Goal: Task Accomplishment & Management: Complete application form

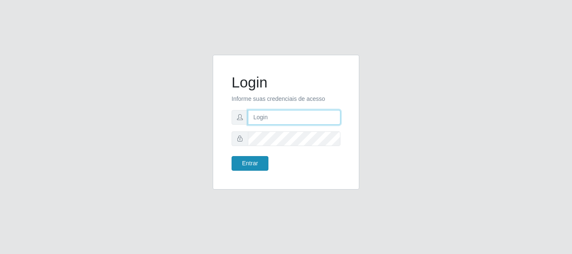
type input "[EMAIL_ADDRESS][DOMAIN_NAME]"
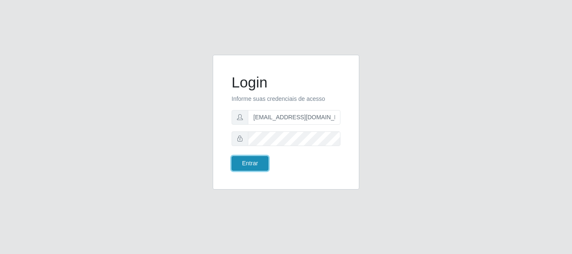
click at [258, 165] on button "Entrar" at bounding box center [250, 163] width 37 height 15
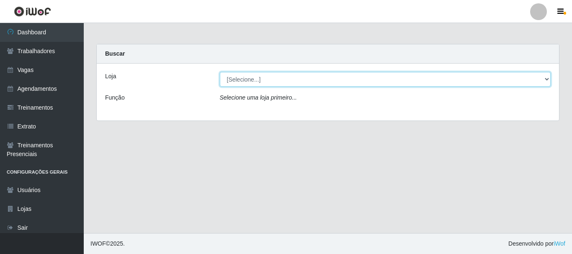
click at [259, 76] on select "[Selecione...] SuperShow - Asa Norte" at bounding box center [385, 79] width 331 height 15
select select "71"
click at [220, 72] on select "[Selecione...] SuperShow - Asa Norte" at bounding box center [385, 79] width 331 height 15
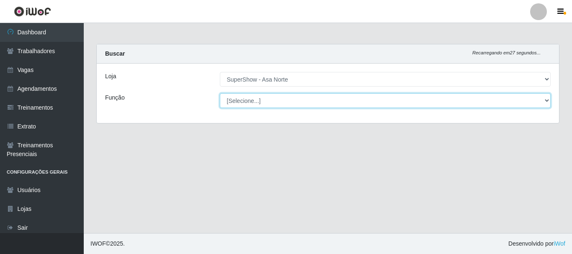
click at [246, 101] on select "[Selecione...] ASG ASG + ASG ++ Auxiliar de Depósito Auxiliar de Depósito + Aux…" at bounding box center [385, 100] width 331 height 15
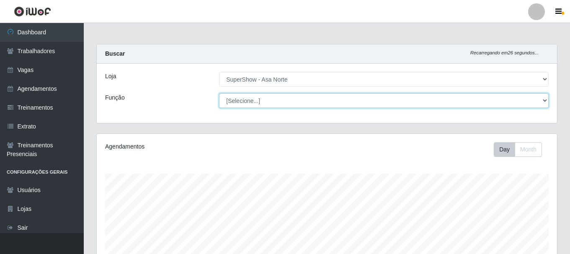
scroll to position [174, 460]
click at [246, 101] on select "[Selecione...] ASG ASG + ASG ++ Auxiliar de Depósito Auxiliar de Depósito + Aux…" at bounding box center [384, 100] width 330 height 15
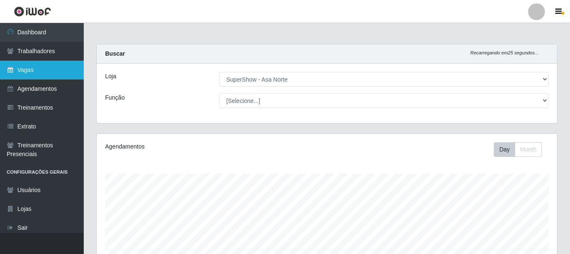
click at [35, 71] on link "Vagas" at bounding box center [42, 70] width 84 height 19
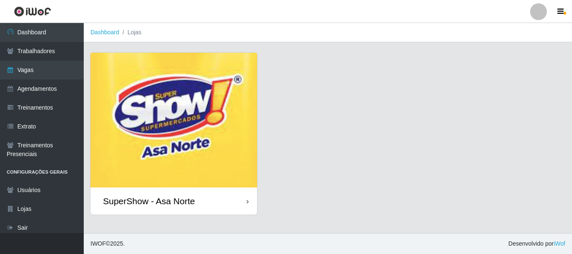
click at [163, 126] on img at bounding box center [173, 120] width 167 height 135
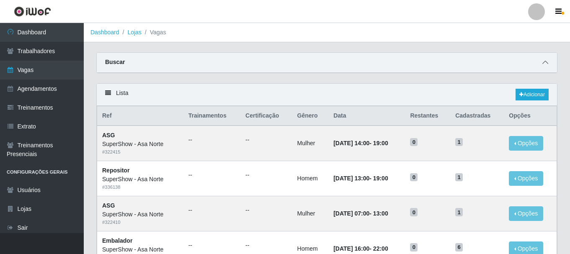
click at [544, 62] on icon at bounding box center [545, 62] width 6 height 6
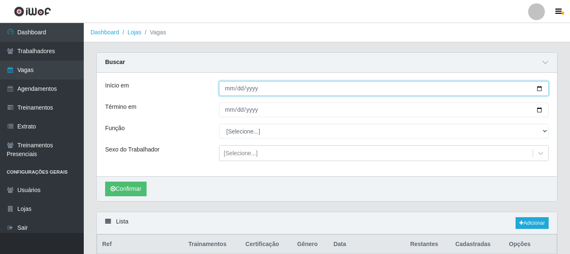
click at [539, 90] on input "Início em" at bounding box center [384, 88] width 330 height 15
type input "[DATE]"
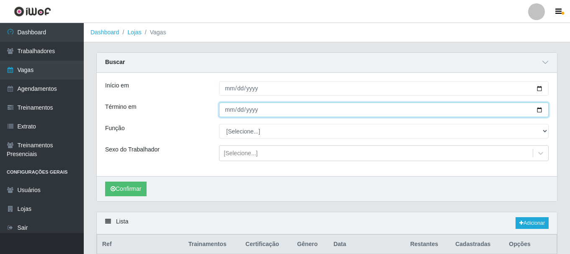
click at [541, 107] on input "Término em" at bounding box center [384, 110] width 330 height 15
type input "[DATE]"
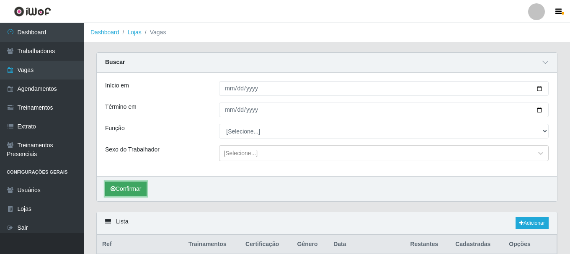
click at [129, 193] on button "Confirmar" at bounding box center [125, 189] width 41 height 15
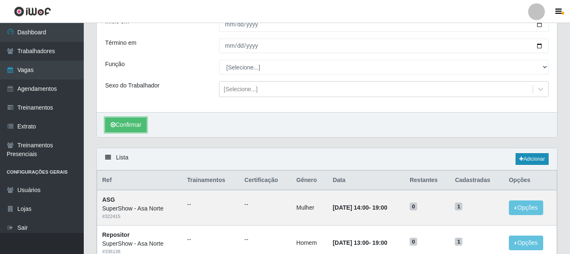
scroll to position [79, 0]
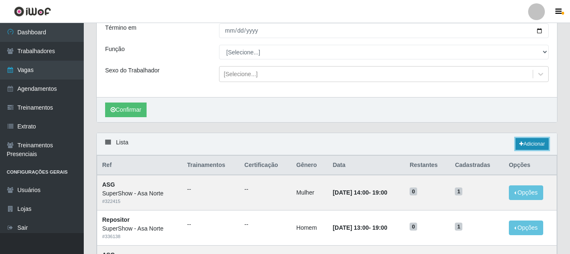
click at [531, 142] on link "Adicionar" at bounding box center [532, 144] width 33 height 12
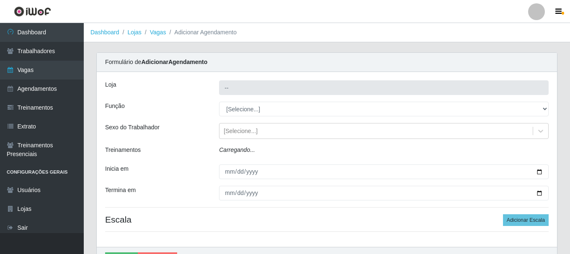
type input "SuperShow - Asa Norte"
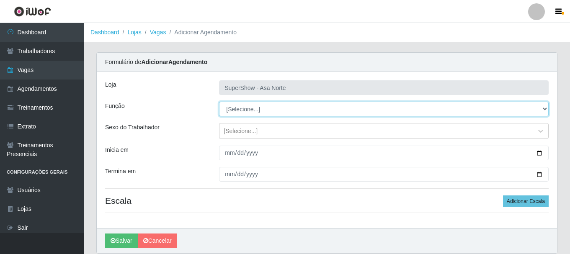
click at [258, 109] on select "[Selecione...] ASG ASG + ASG ++ Auxiliar de Depósito Auxiliar de Depósito + Aux…" at bounding box center [384, 109] width 330 height 15
select select "1"
click at [219, 102] on select "[Selecione...] ASG ASG + ASG ++ Auxiliar de Depósito Auxiliar de Depósito + Aux…" at bounding box center [384, 109] width 330 height 15
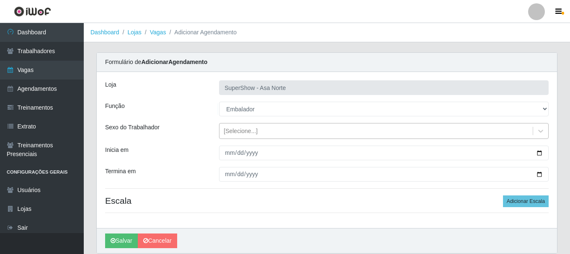
click at [247, 130] on div "[Selecione...]" at bounding box center [241, 131] width 34 height 9
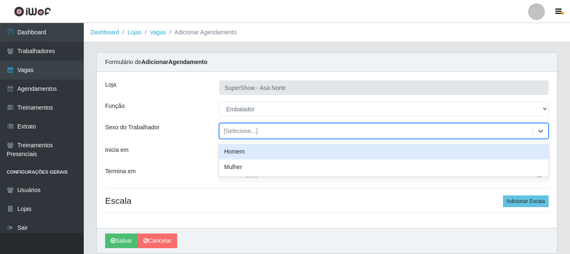
click at [246, 152] on div "Homem" at bounding box center [384, 151] width 330 height 15
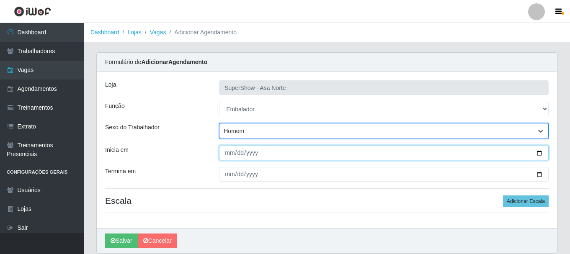
click at [228, 154] on input "Inicia em" at bounding box center [384, 153] width 330 height 15
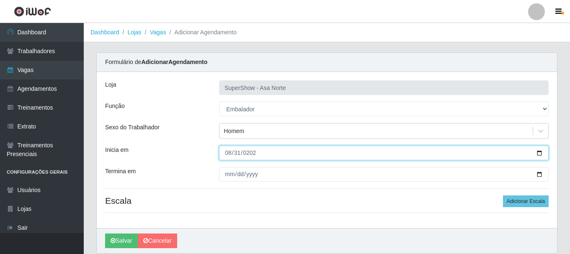
type input "[DATE]"
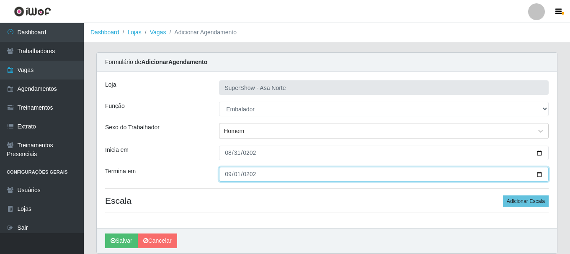
type input "[DATE]"
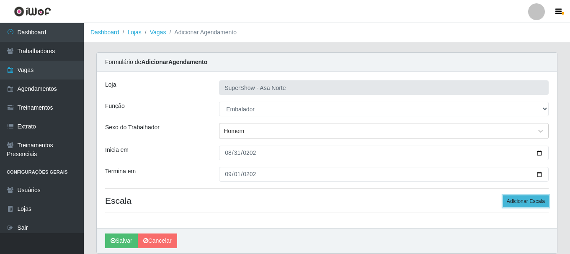
click at [527, 202] on button "Adicionar Escala" at bounding box center [526, 202] width 46 height 12
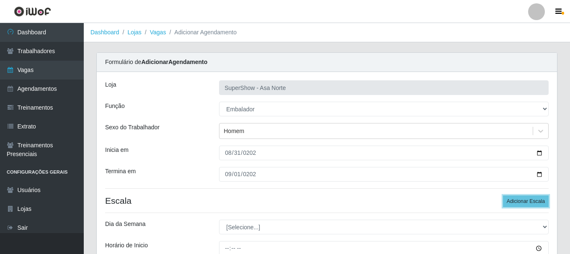
scroll to position [42, 0]
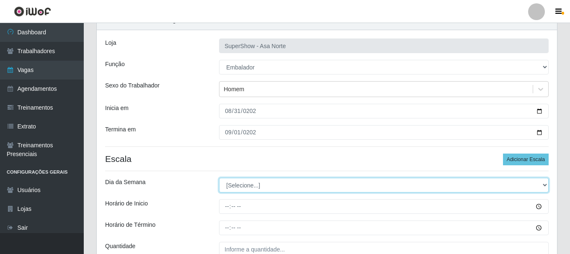
click at [273, 188] on select "[Selecione...] Segunda Terça Quarta Quinta Sexta Sábado Domingo" at bounding box center [384, 185] width 330 height 15
select select "0"
click at [219, 178] on select "[Selecione...] Segunda Terça Quarta Quinta Sexta Sábado Domingo" at bounding box center [384, 185] width 330 height 15
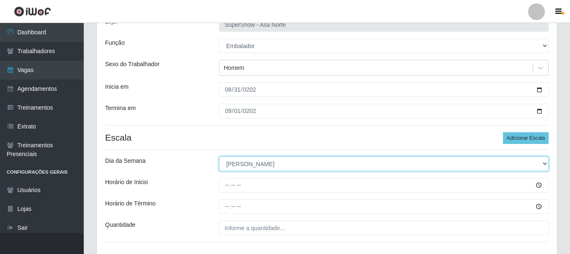
scroll to position [84, 0]
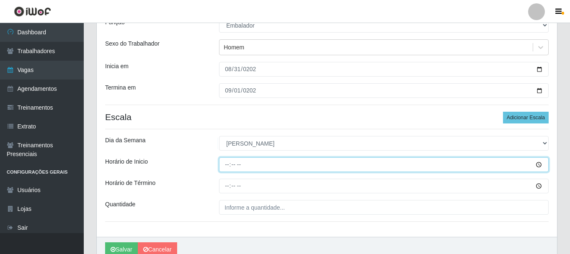
click at [227, 164] on input "Horário de Inicio" at bounding box center [384, 164] width 330 height 15
type input "06:30"
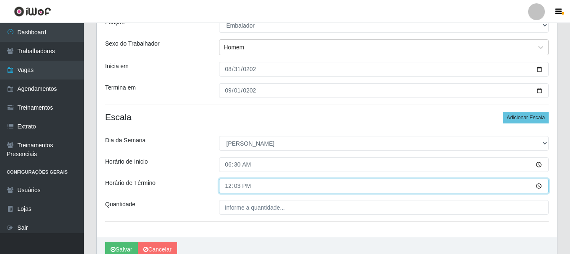
type input "12:30"
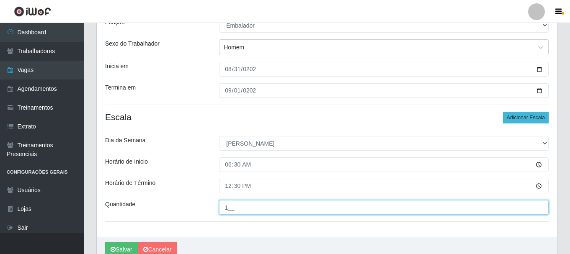
type input "1__"
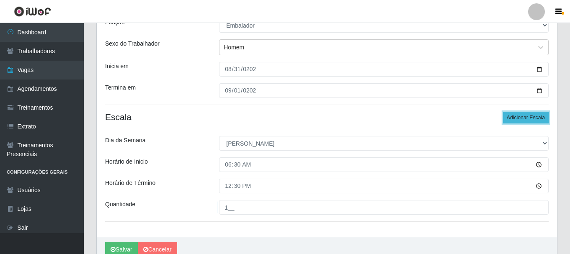
click at [518, 121] on button "Adicionar Escala" at bounding box center [526, 118] width 46 height 12
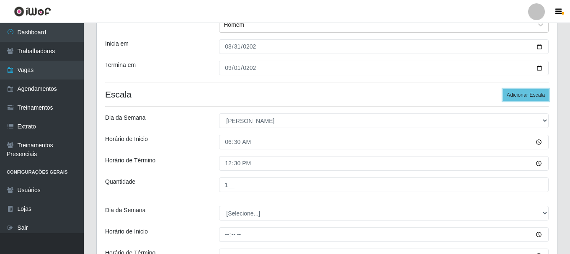
scroll to position [126, 0]
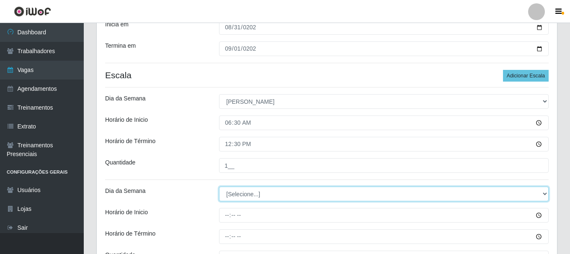
click at [275, 198] on select "[Selecione...] Segunda Terça Quarta Quinta Sexta Sábado Domingo" at bounding box center [384, 194] width 330 height 15
select select "0"
click at [219, 187] on select "[Selecione...] Segunda Terça Quarta Quinta Sexta Sábado Domingo" at bounding box center [384, 194] width 330 height 15
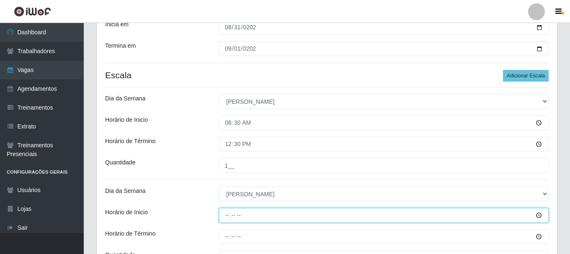
click at [229, 217] on input "Horário de Inicio" at bounding box center [384, 215] width 330 height 15
type input "07:00"
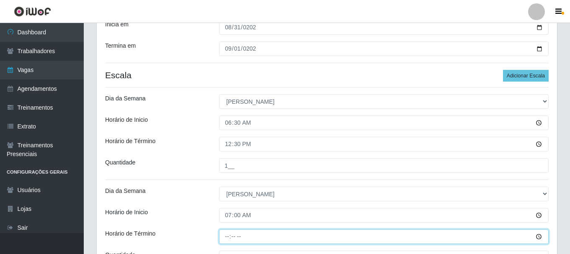
type input "13:00"
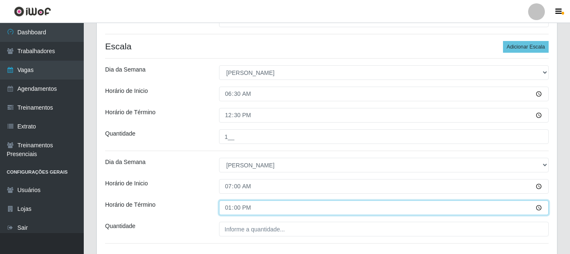
scroll to position [168, 0]
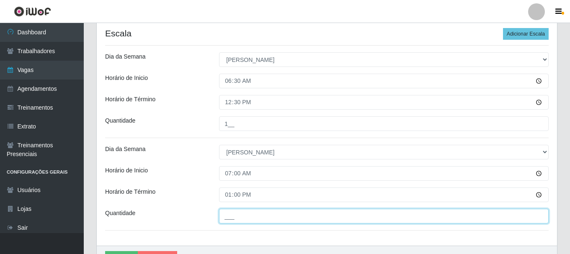
click at [232, 217] on input "___" at bounding box center [384, 216] width 330 height 15
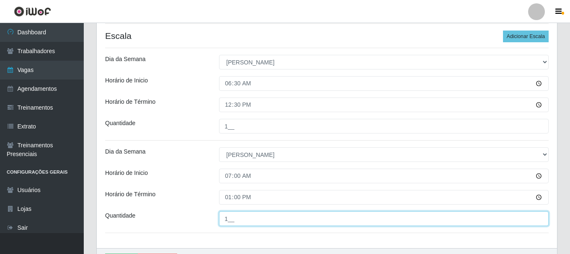
scroll to position [126, 0]
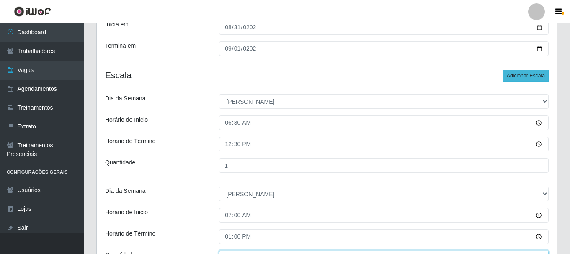
type input "1__"
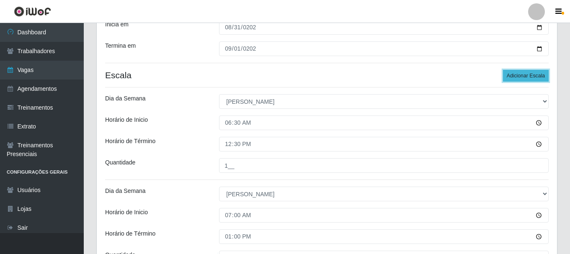
click at [539, 80] on button "Adicionar Escala" at bounding box center [526, 76] width 46 height 12
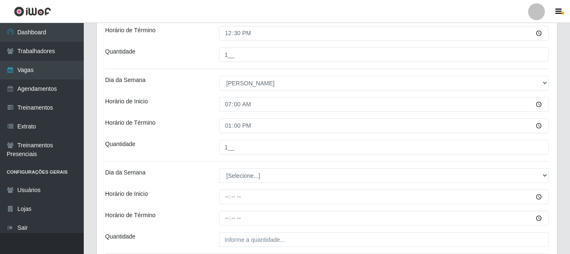
scroll to position [251, 0]
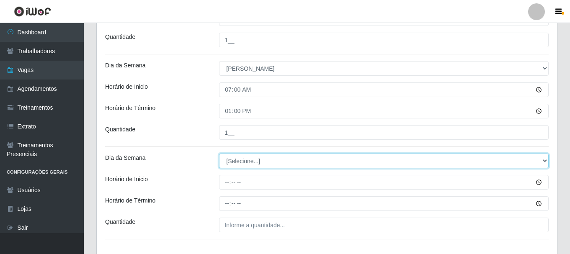
click at [270, 162] on select "[Selecione...] Segunda Terça Quarta Quinta Sexta Sábado Domingo" at bounding box center [384, 161] width 330 height 15
select select "0"
click at [219, 154] on select "[Selecione...] Segunda Terça Quarta Quinta Sexta Sábado Domingo" at bounding box center [384, 161] width 330 height 15
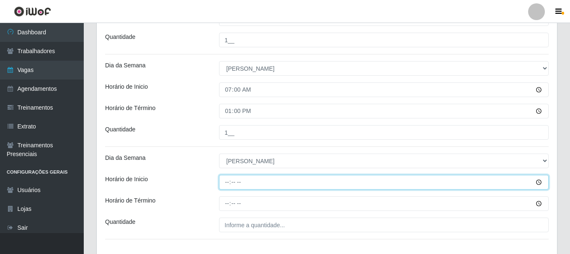
click at [227, 185] on input "Horário de Inicio" at bounding box center [384, 182] width 330 height 15
type input "11:00"
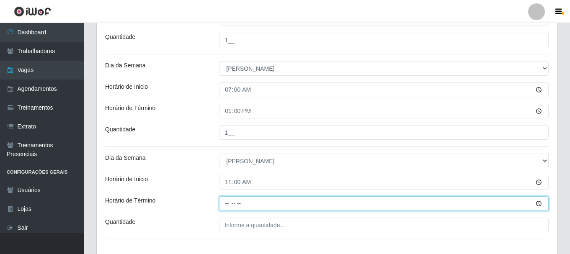
type input "17:00"
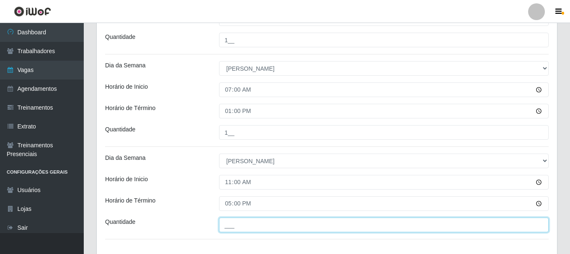
click at [240, 224] on input "___" at bounding box center [384, 225] width 330 height 15
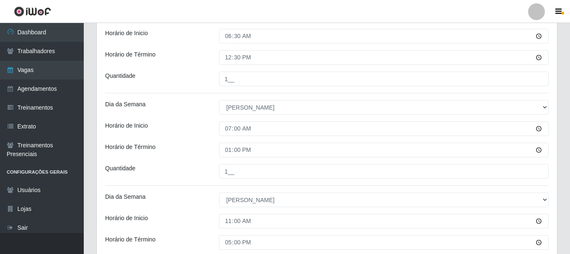
scroll to position [99, 0]
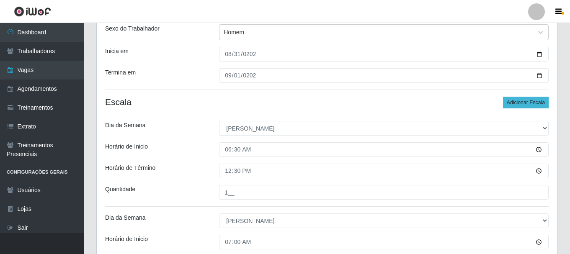
type input "2__"
click at [531, 101] on button "Adicionar Escala" at bounding box center [526, 103] width 46 height 12
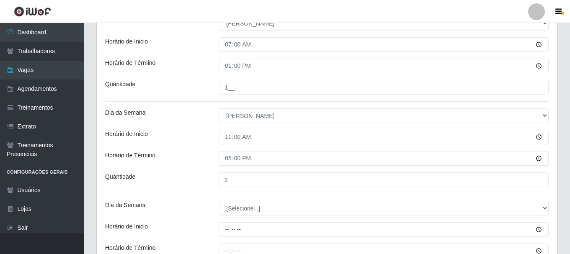
scroll to position [350, 0]
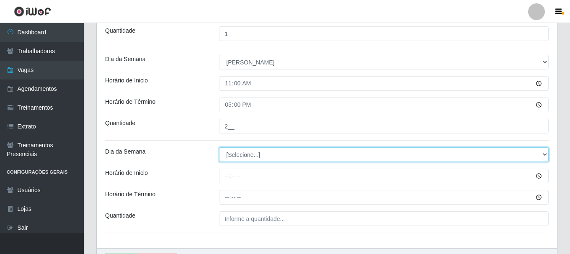
click at [267, 155] on select "[Selecione...] Segunda Terça Quarta Quinta Sexta Sábado Domingo" at bounding box center [384, 154] width 330 height 15
select select "0"
click at [219, 147] on select "[Selecione...] Segunda Terça Quarta Quinta Sexta Sábado Domingo" at bounding box center [384, 154] width 330 height 15
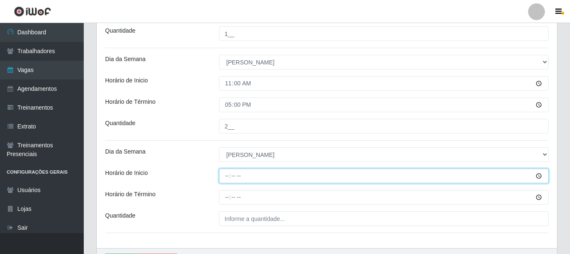
click at [228, 177] on input "Horário de Inicio" at bounding box center [384, 176] width 330 height 15
type input "15:00"
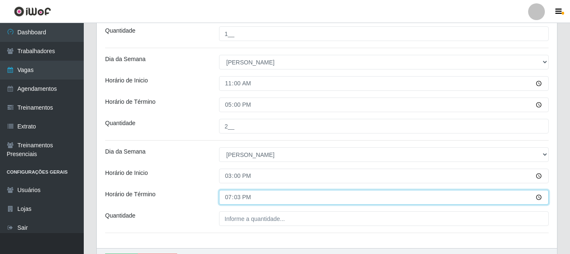
type input "19:30"
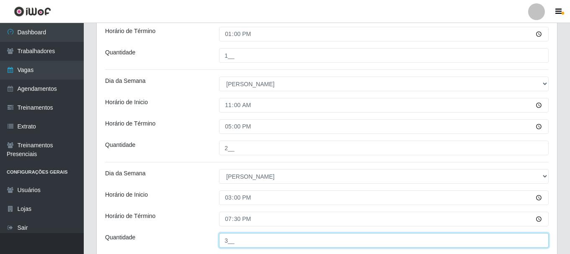
scroll to position [308, 0]
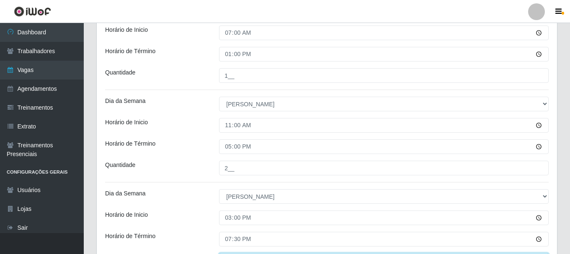
type input "3__"
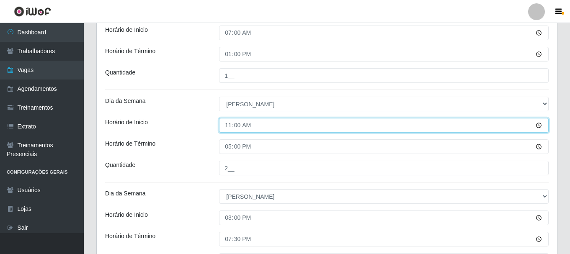
click at [228, 126] on input "11:00" at bounding box center [384, 125] width 330 height 15
type input "10:00"
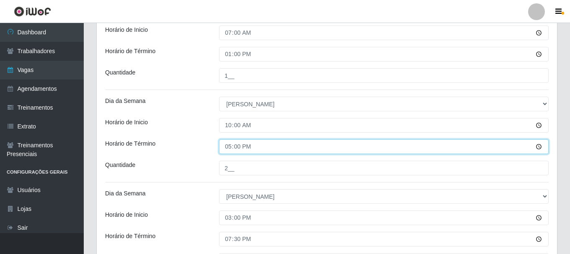
click at [229, 147] on input "17:00" at bounding box center [384, 146] width 330 height 15
type input "16:00"
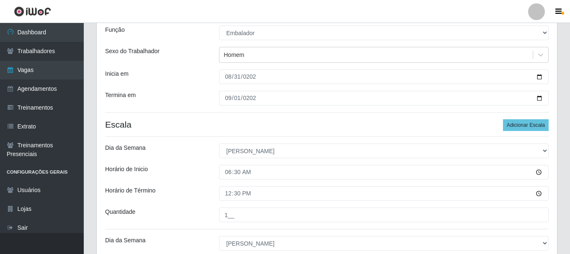
scroll to position [66, 0]
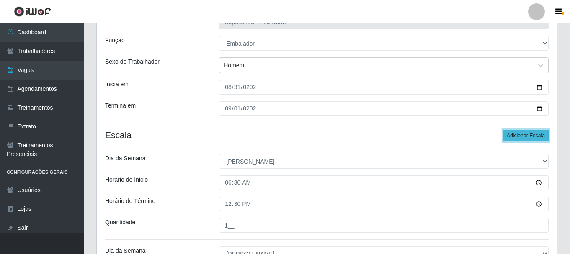
click at [528, 136] on button "Adicionar Escala" at bounding box center [526, 136] width 46 height 12
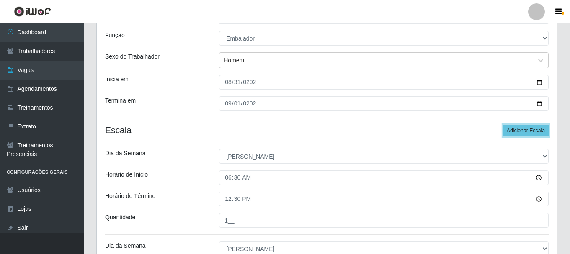
scroll to position [24, 0]
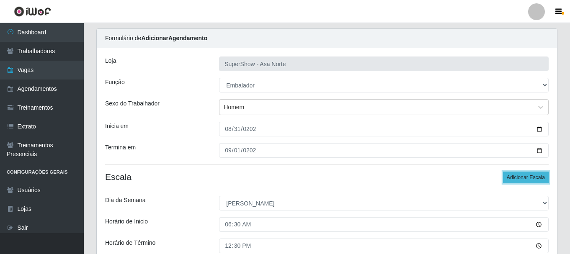
click at [529, 176] on button "Adicionar Escala" at bounding box center [526, 178] width 46 height 12
click at [528, 176] on button "Adicionar Escala" at bounding box center [526, 178] width 46 height 12
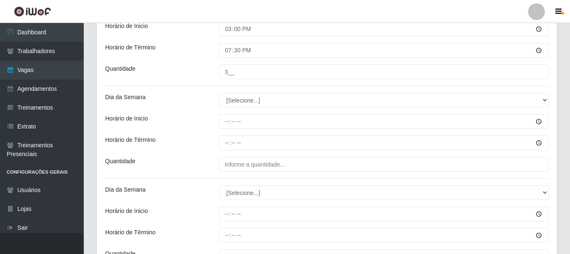
scroll to position [478, 0]
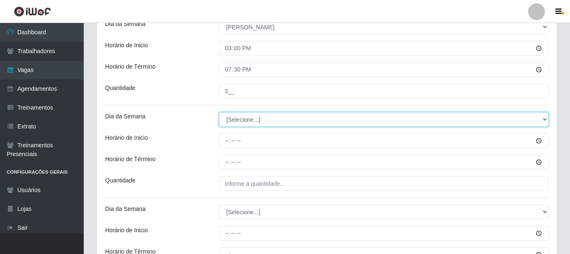
click at [258, 119] on select "[Selecione...] Segunda Terça Quarta Quinta Sexta Sábado Domingo" at bounding box center [384, 119] width 330 height 15
select select "1"
click at [219, 112] on select "[Selecione...] Segunda Terça Quarta Quinta Sexta Sábado Domingo" at bounding box center [384, 119] width 330 height 15
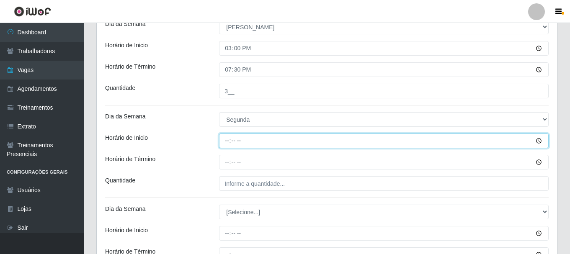
click at [228, 140] on input "Horário de Inicio" at bounding box center [384, 141] width 330 height 15
type input "07:00"
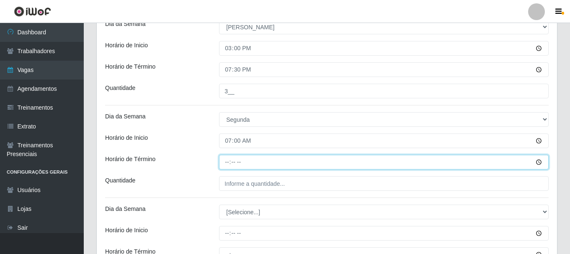
type input "13:00"
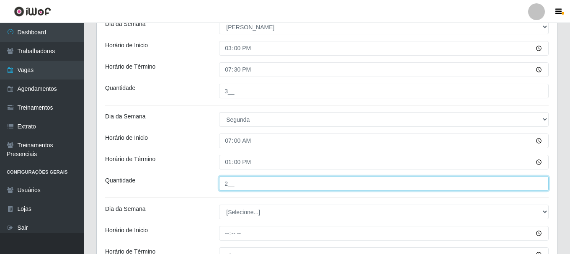
type input "2__"
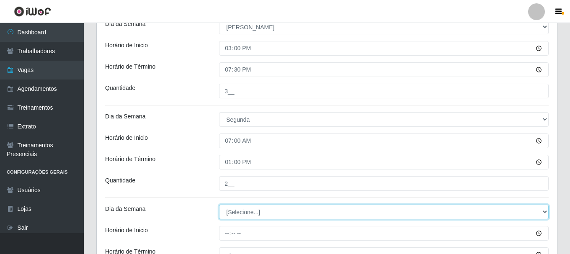
click at [255, 213] on select "[Selecione...] Segunda Terça Quarta Quinta Sexta Sábado Domingo" at bounding box center [384, 212] width 330 height 15
select select "1"
click at [219, 205] on select "[Selecione...] Segunda Terça Quarta Quinta Sexta Sábado Domingo" at bounding box center [384, 212] width 330 height 15
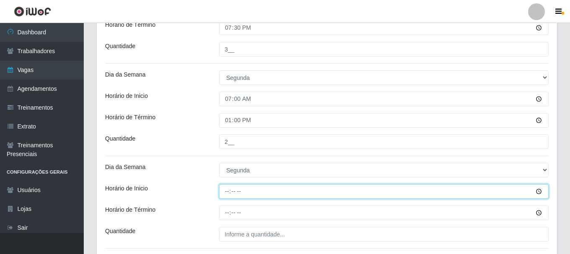
drag, startPoint x: 229, startPoint y: 191, endPoint x: 230, endPoint y: 198, distance: 7.2
click at [229, 191] on input "Horário de Inicio" at bounding box center [384, 191] width 330 height 15
click at [236, 191] on input "15:00" at bounding box center [384, 191] width 330 height 15
type input "15:30"
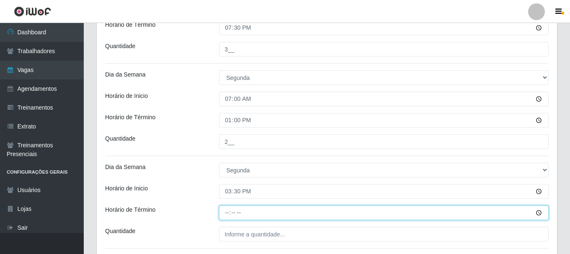
click at [228, 213] on input "Horário de Término" at bounding box center [384, 213] width 330 height 15
type input "21:30"
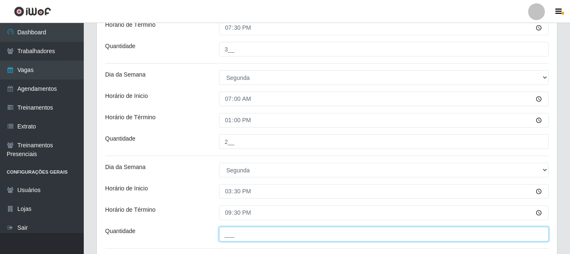
click at [243, 236] on input "___" at bounding box center [384, 234] width 330 height 15
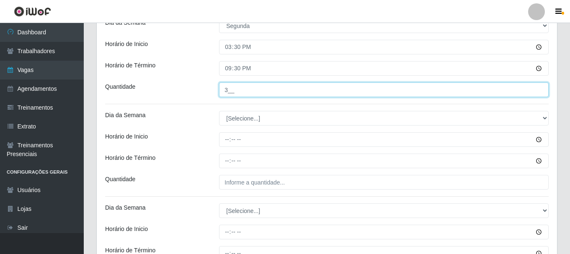
scroll to position [645, 0]
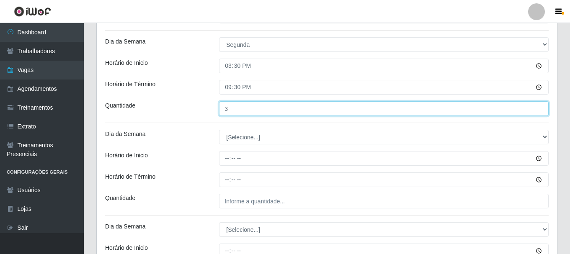
type input "3__"
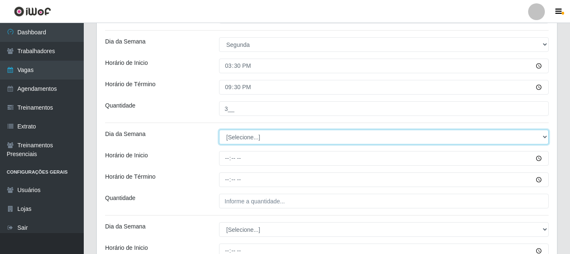
click at [260, 137] on select "[Selecione...] Segunda Terça Quarta Quinta Sexta Sábado Domingo" at bounding box center [384, 137] width 330 height 15
select select "1"
click at [219, 130] on select "[Selecione...] Segunda Terça Quarta Quinta Sexta Sábado Domingo" at bounding box center [384, 137] width 330 height 15
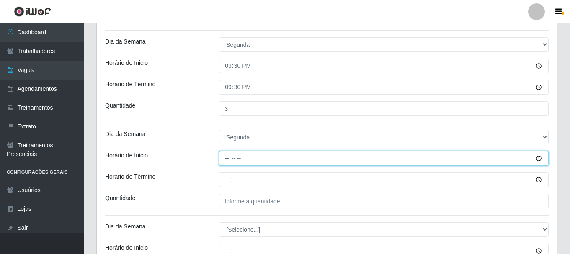
click at [226, 159] on input "Horário de Inicio" at bounding box center [384, 158] width 330 height 15
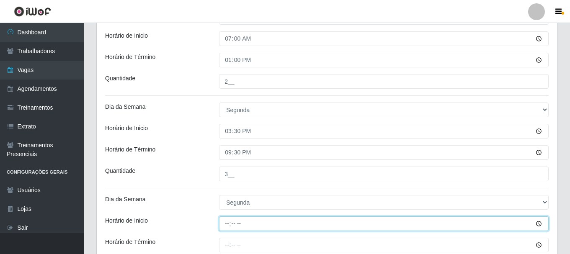
scroll to position [562, 0]
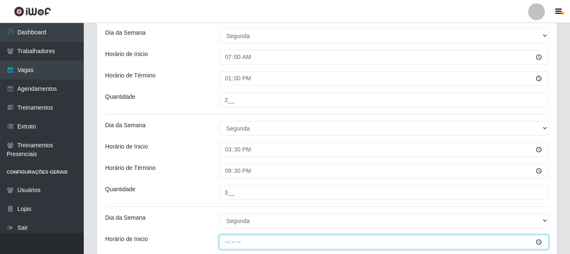
type input "13:00"
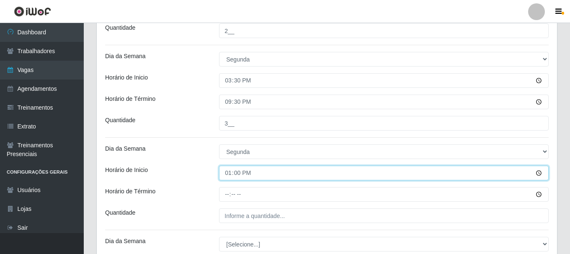
scroll to position [645, 0]
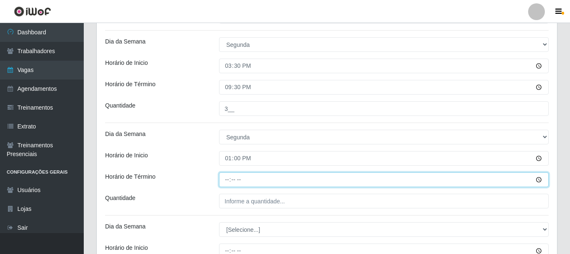
click at [229, 181] on input "Horário de Término" at bounding box center [384, 180] width 330 height 15
type input "17:00"
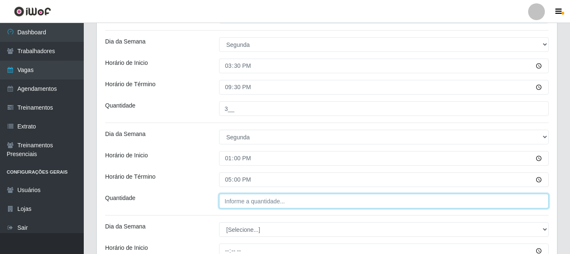
type input "___"
click at [243, 201] on input "___" at bounding box center [384, 201] width 330 height 15
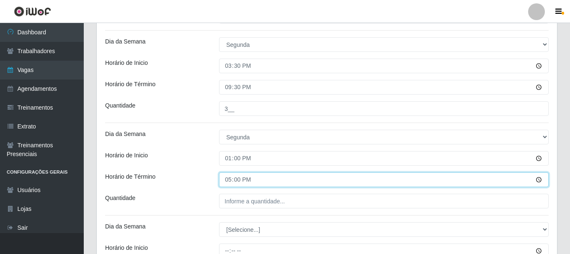
click at [230, 182] on input "17:00" at bounding box center [384, 180] width 330 height 15
type input "18:00"
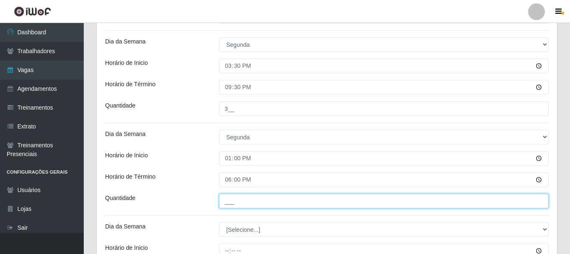
click at [237, 201] on input "___" at bounding box center [384, 201] width 330 height 15
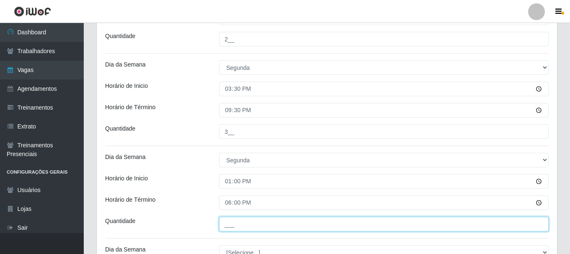
scroll to position [604, 0]
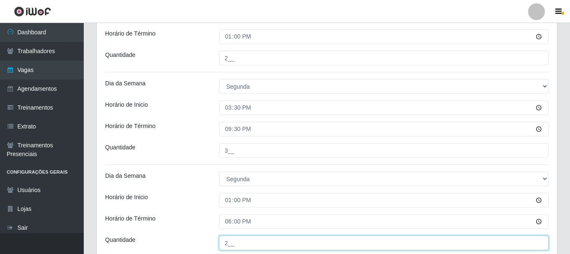
type input "2__"
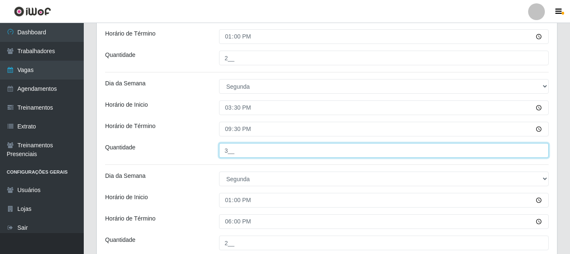
click at [230, 152] on input "3__" at bounding box center [384, 150] width 330 height 15
type input "2__"
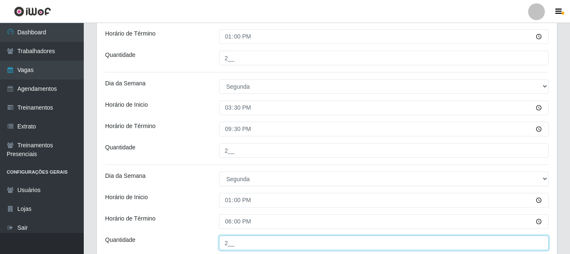
click at [229, 243] on input "2__" at bounding box center [384, 243] width 330 height 15
type input "1__"
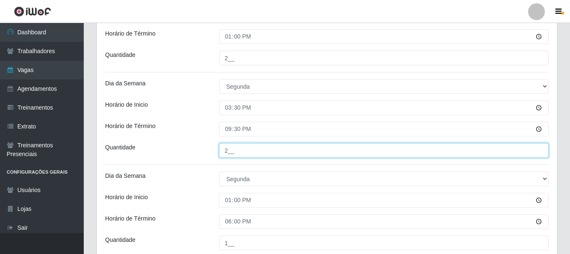
click at [228, 150] on input "2__" at bounding box center [384, 150] width 330 height 15
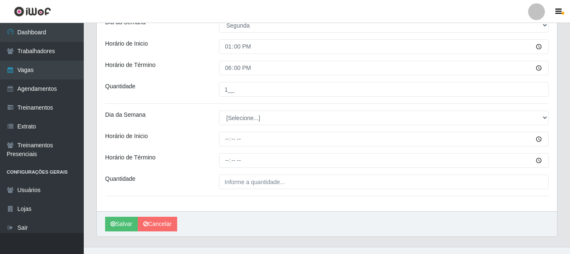
scroll to position [771, 0]
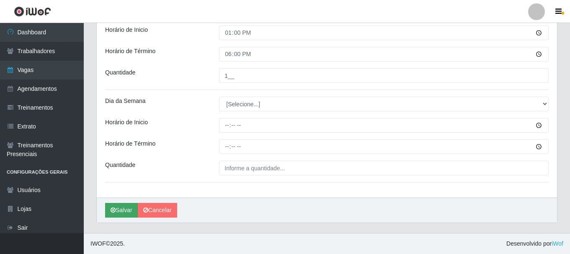
type input "3__"
click at [126, 209] on button "Salvar" at bounding box center [121, 210] width 33 height 15
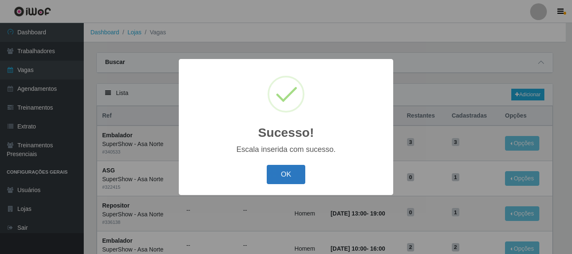
click at [297, 172] on button "OK" at bounding box center [286, 175] width 39 height 20
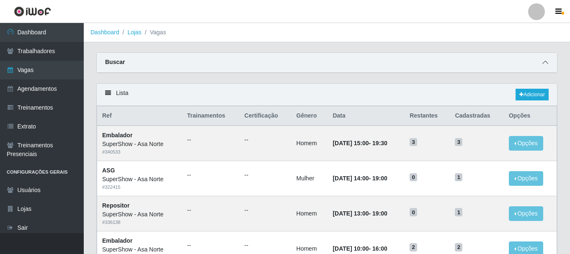
click at [546, 64] on icon at bounding box center [545, 62] width 6 height 6
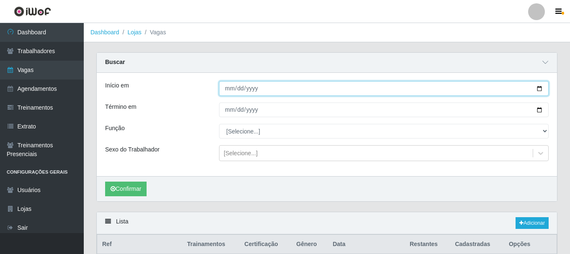
click at [539, 90] on input "[DATE]" at bounding box center [384, 88] width 330 height 15
type input "[DATE]"
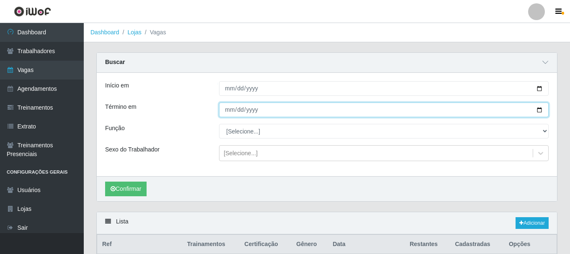
click at [546, 109] on input "[DATE]" at bounding box center [384, 110] width 330 height 15
click at [542, 111] on input "[DATE]" at bounding box center [384, 110] width 330 height 15
type input "[DATE]"
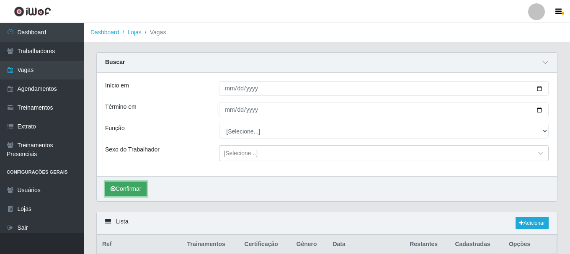
click at [132, 188] on button "Confirmar" at bounding box center [125, 189] width 41 height 15
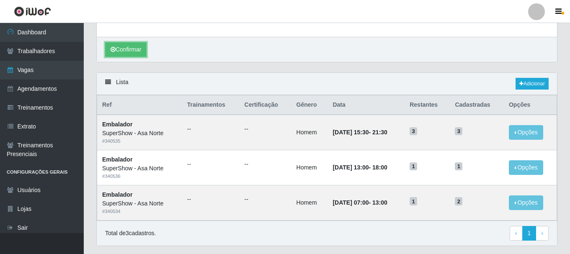
scroll to position [121, 0]
